Goal: Obtain resource: Download file/media

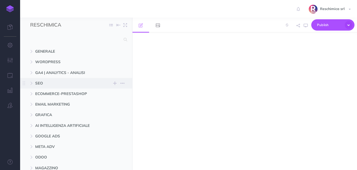
select select "null"
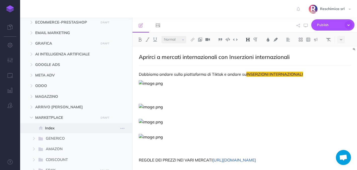
scroll to position [75, 0]
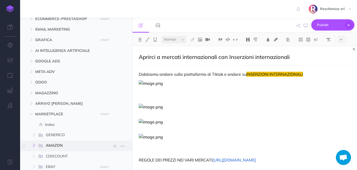
click at [34, 144] on icon "button" at bounding box center [33, 145] width 3 height 3
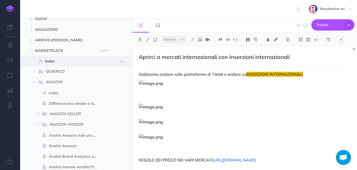
scroll to position [177, 0]
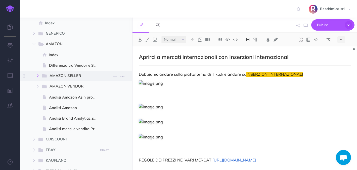
click at [35, 75] on button "button" at bounding box center [37, 76] width 9 height 6
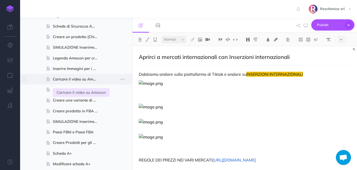
scroll to position [271, 0]
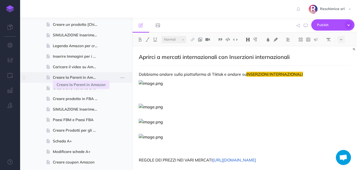
click at [80, 78] on span "Creare la Parent in Amazon" at bounding box center [77, 78] width 49 height 6
select select "null"
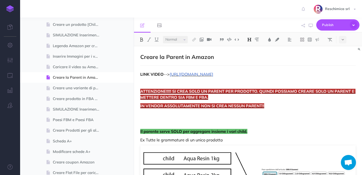
click at [210, 74] on span "[URL][DOMAIN_NAME]" at bounding box center [191, 74] width 43 height 5
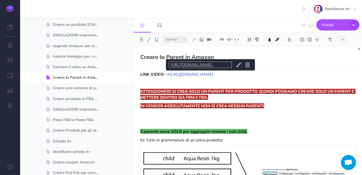
click at [232, 66] on link "[URL][DOMAIN_NAME].." at bounding box center [200, 65] width 63 height 6
